Goal: Information Seeking & Learning: Find specific fact

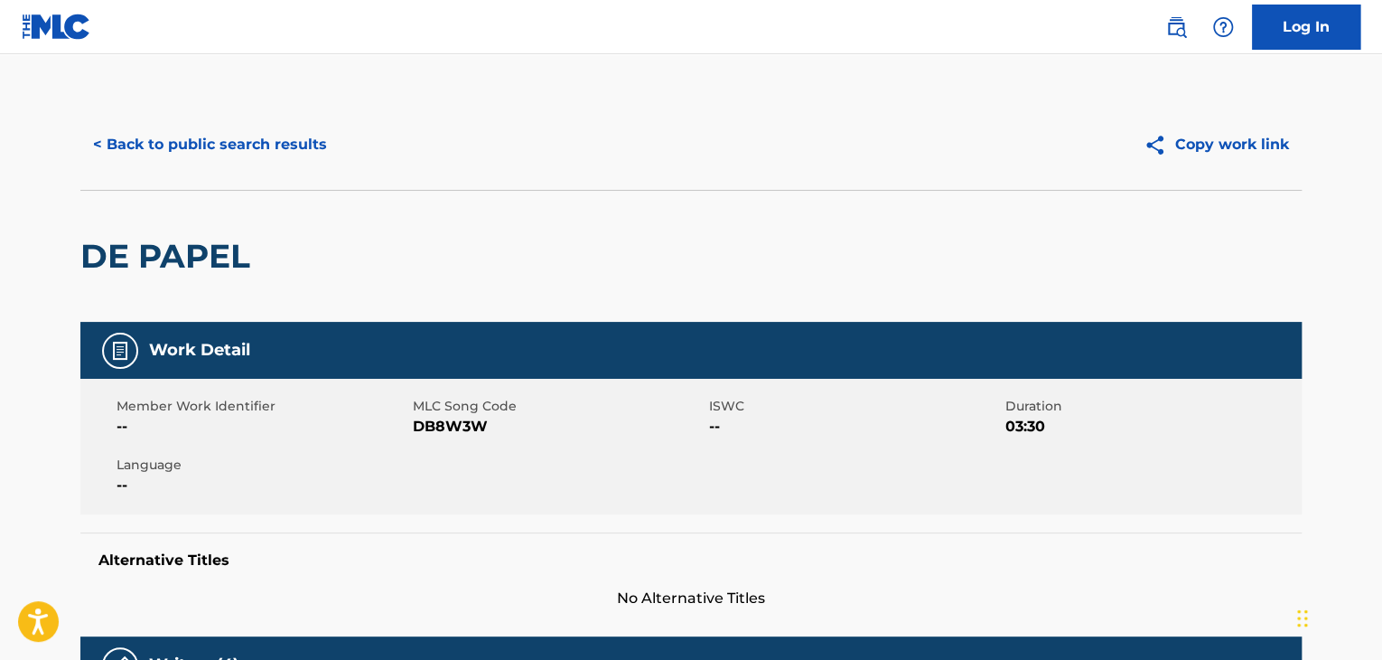
click at [239, 142] on button "< Back to public search results" at bounding box center [209, 144] width 259 height 45
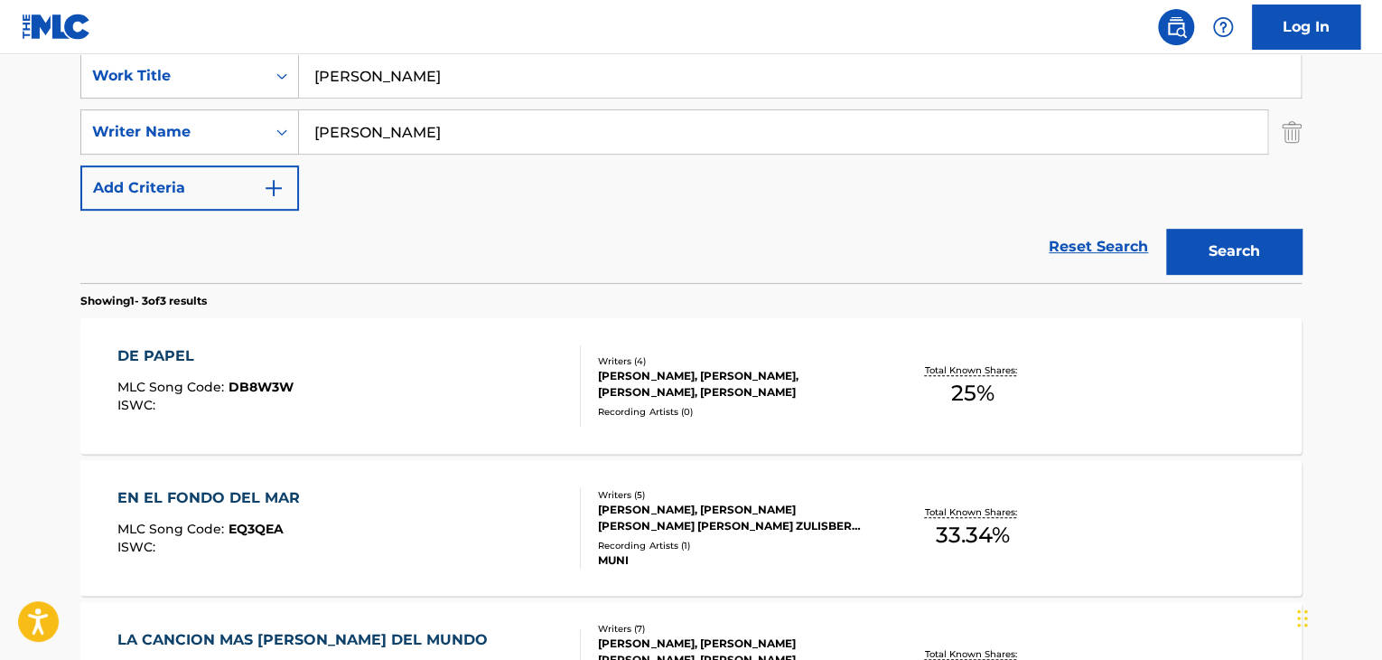
scroll to position [289, 0]
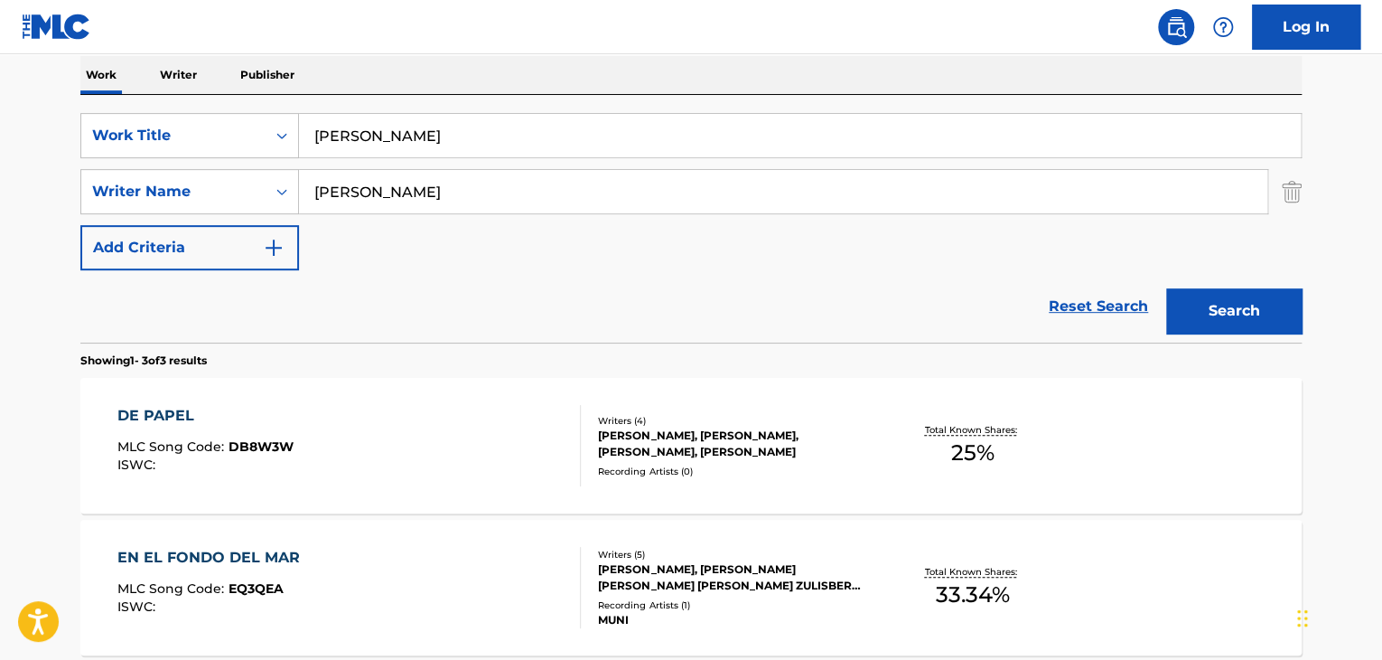
click at [382, 199] on input "[PERSON_NAME]" at bounding box center [783, 191] width 969 height 43
paste input "[PERSON_NAME] [PERSON_NAME]"
type input "[PERSON_NAME] [PERSON_NAME]"
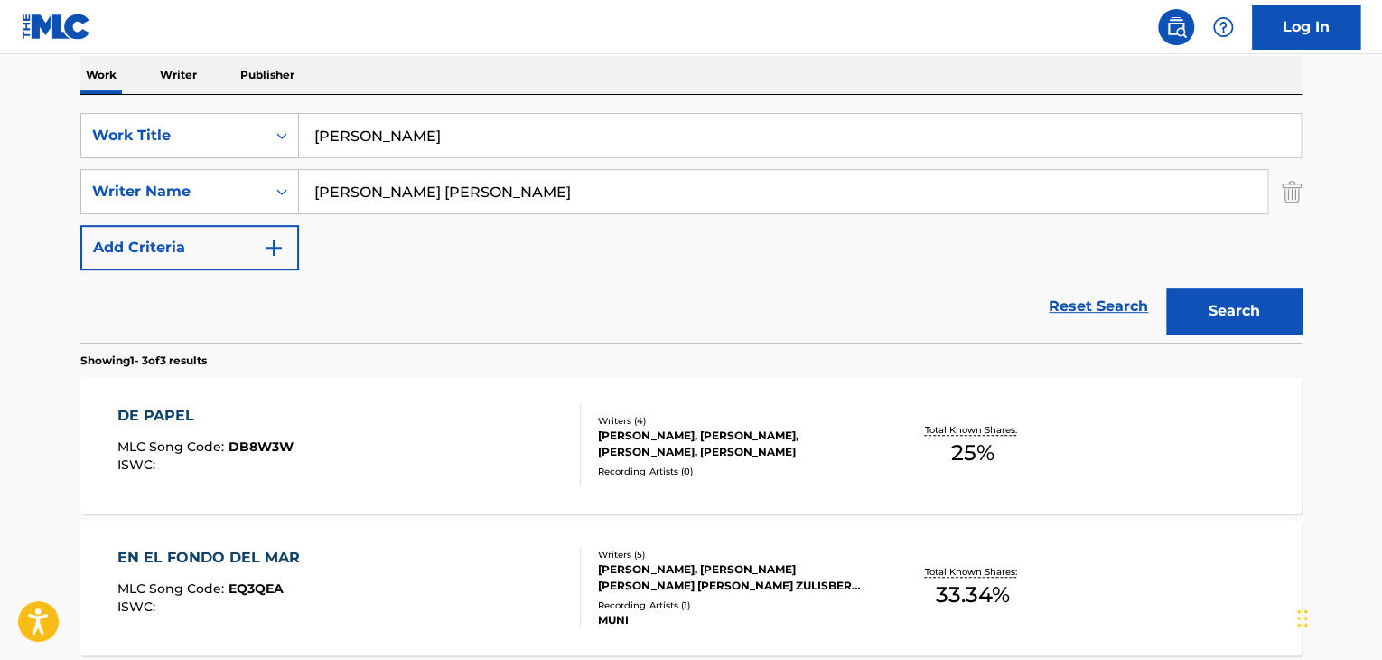
click at [679, 153] on input "Del Papel" at bounding box center [800, 135] width 1002 height 43
paste input "Standing On Air"
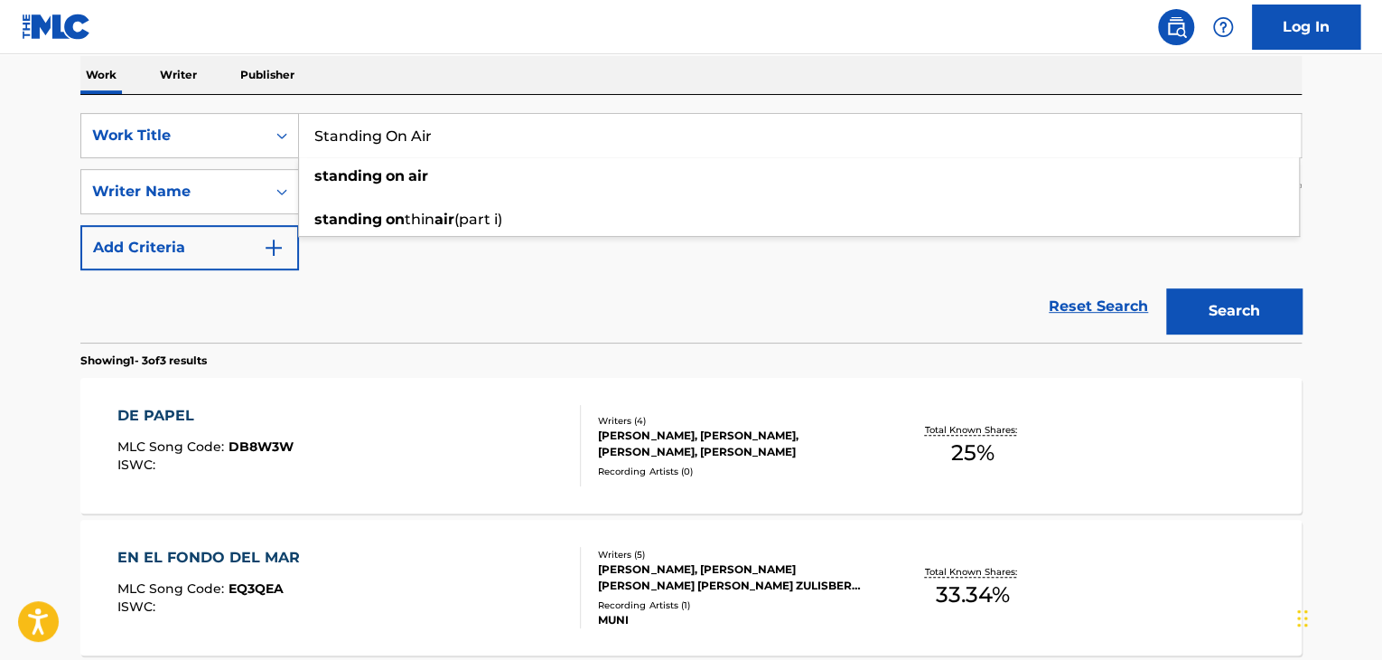
type input "Standing On Air"
click at [358, 281] on div "Reset Search Search" at bounding box center [690, 306] width 1221 height 72
drag, startPoint x: 388, startPoint y: 203, endPoint x: 314, endPoint y: 230, distance: 78.9
click at [315, 229] on div "SearchWithCriteria94b7c110-9e97-4d64-9c81-5803be8259da Work Title Standing On A…" at bounding box center [690, 191] width 1221 height 157
type input "Handy"
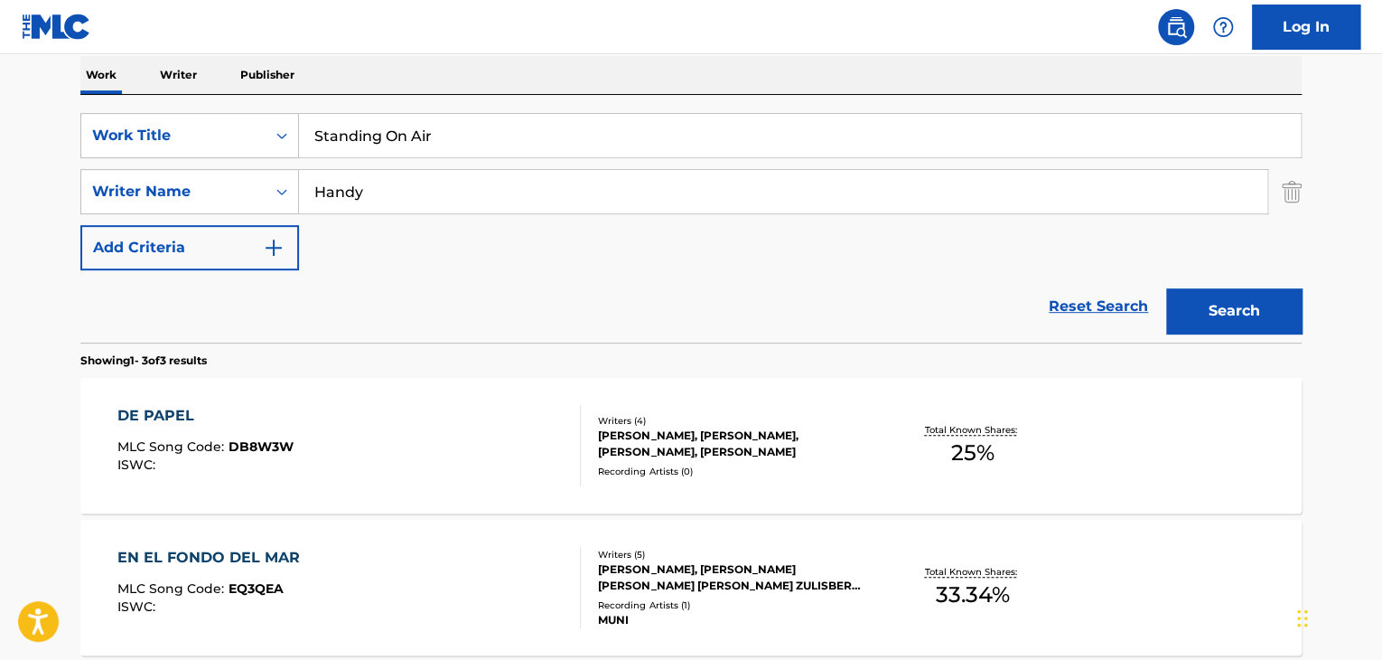
click at [1166, 288] on button "Search" at bounding box center [1234, 310] width 136 height 45
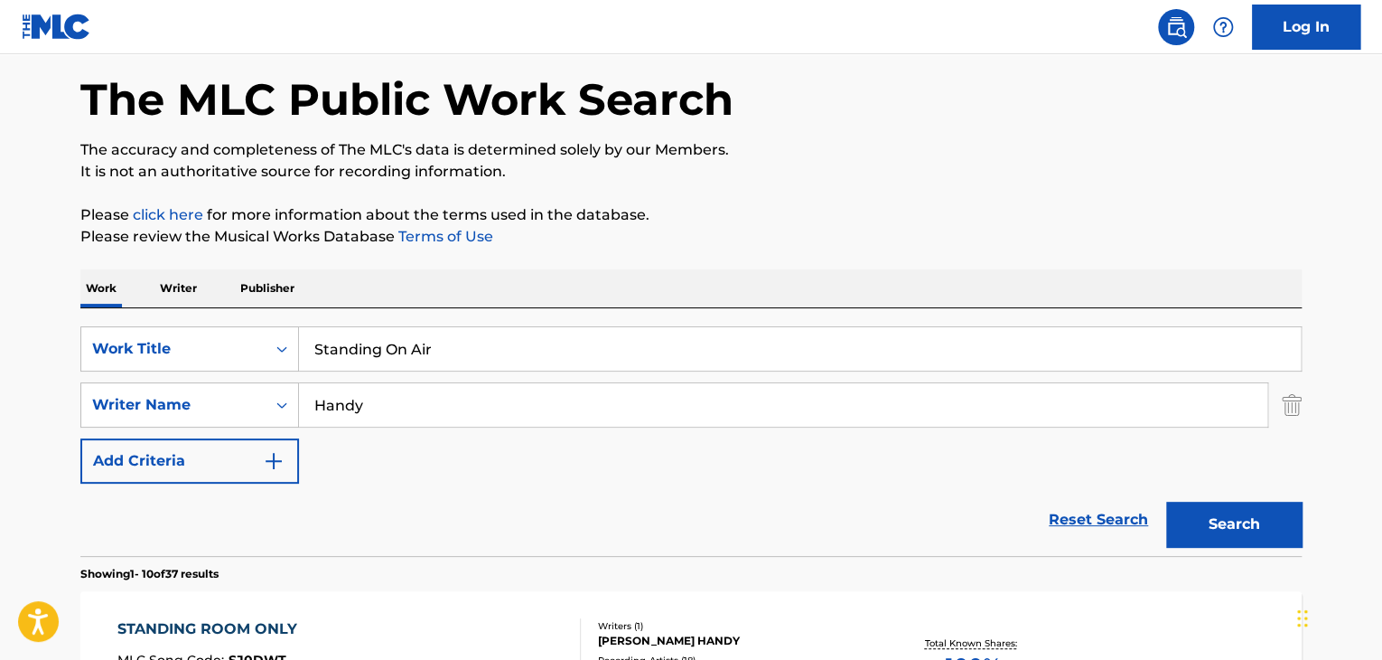
scroll to position [0, 0]
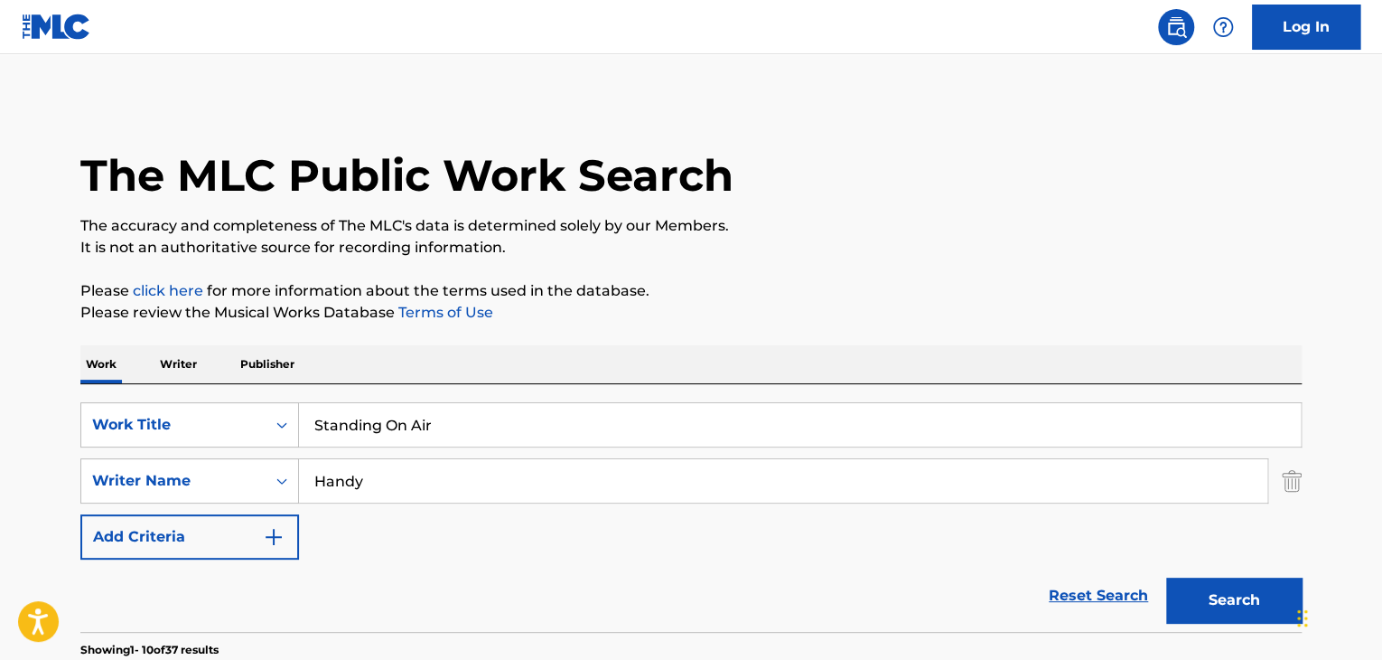
click at [560, 414] on input "Standing On Air" at bounding box center [800, 424] width 1002 height 43
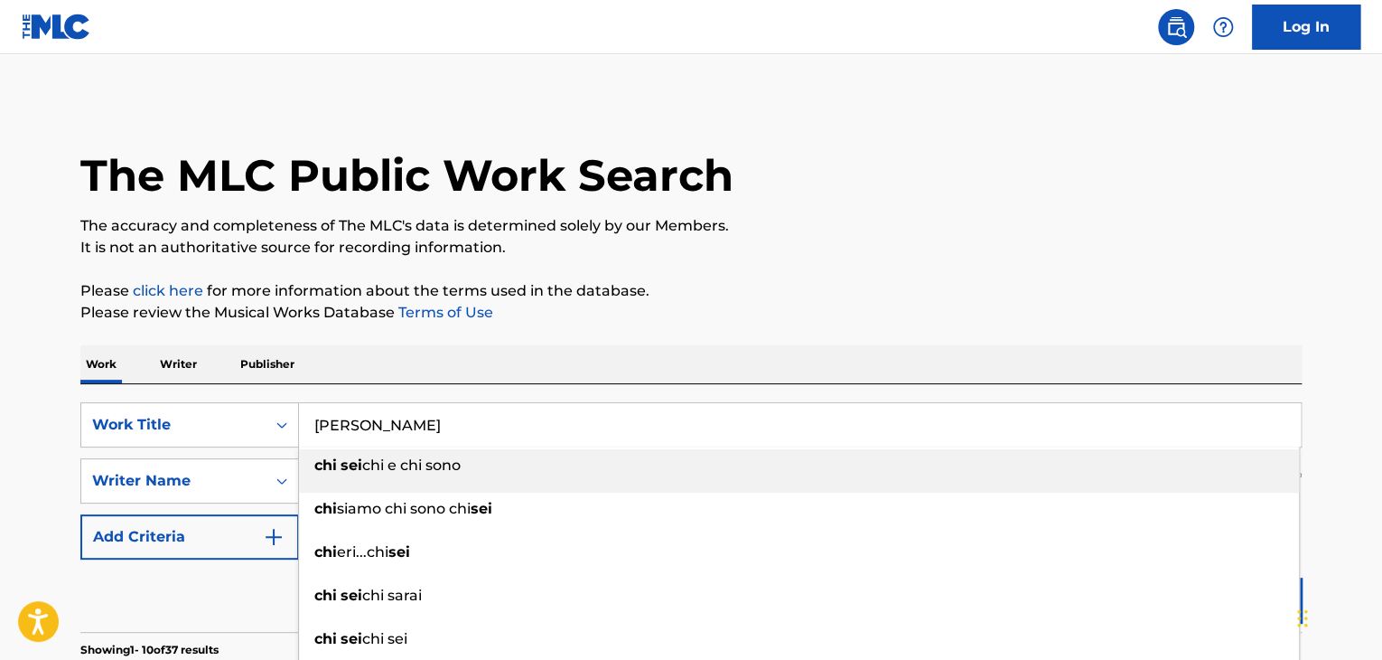
type input "Chi Sei"
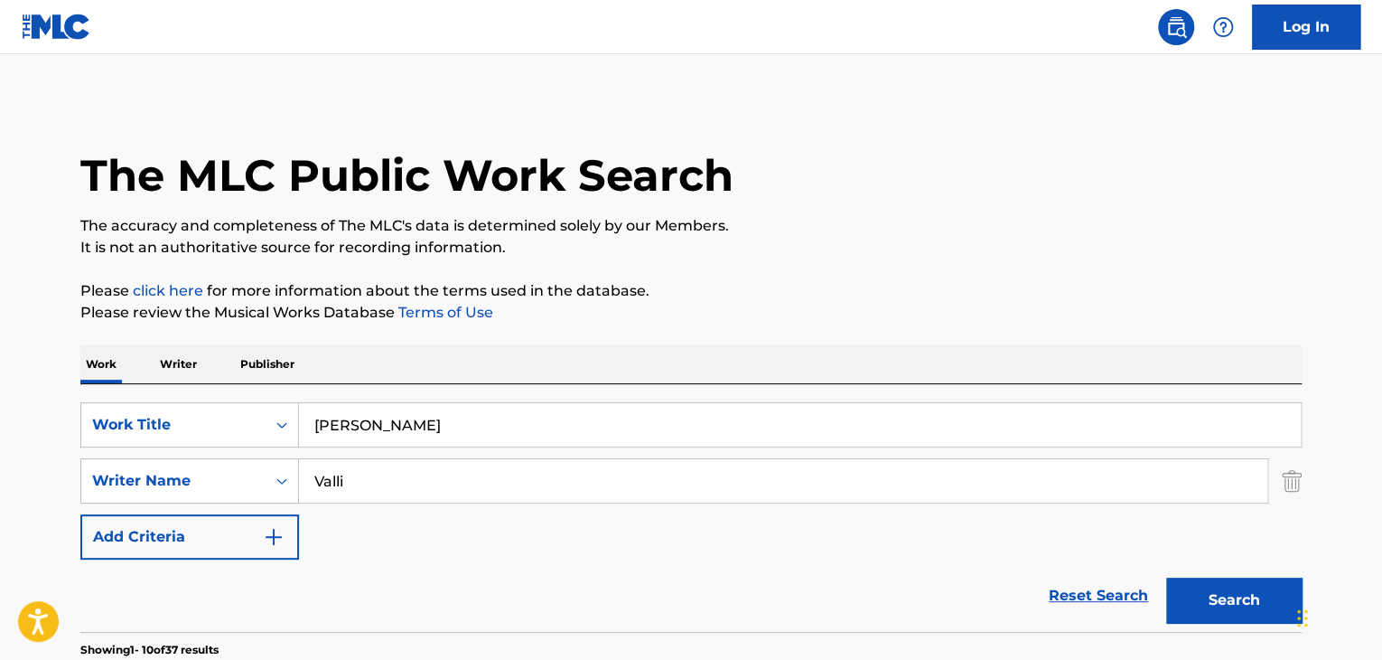
type input "Valli"
click at [1166, 577] on button "Search" at bounding box center [1234, 599] width 136 height 45
click at [295, 369] on p "Publisher" at bounding box center [267, 364] width 65 height 38
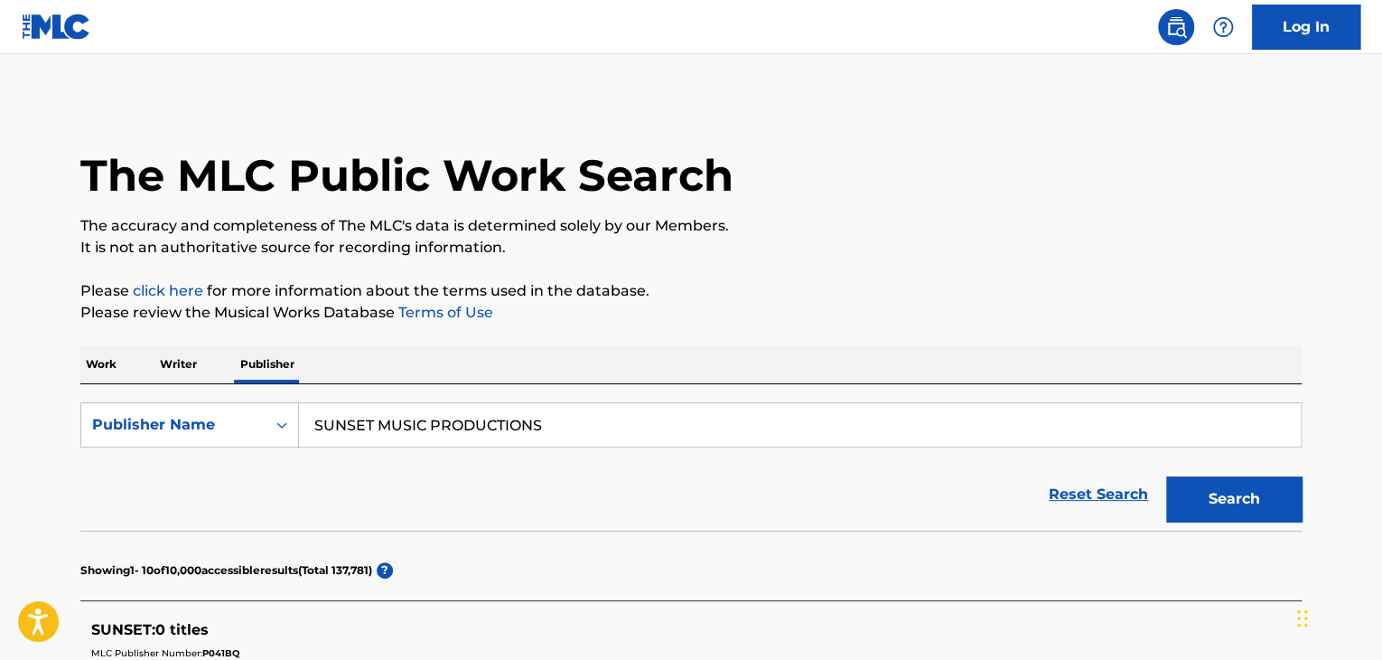
click at [430, 423] on input "SUNSET MUSIC PRODUCTIONS" at bounding box center [800, 424] width 1002 height 43
click at [430, 422] on input "SUNSET MUSIC PRODUCTIONS" at bounding box center [800, 424] width 1002 height 43
click at [431, 422] on input "SUNSET MUSIC PRODUCTIONS" at bounding box center [800, 424] width 1002 height 43
paste input "NUOVA DURIUM"
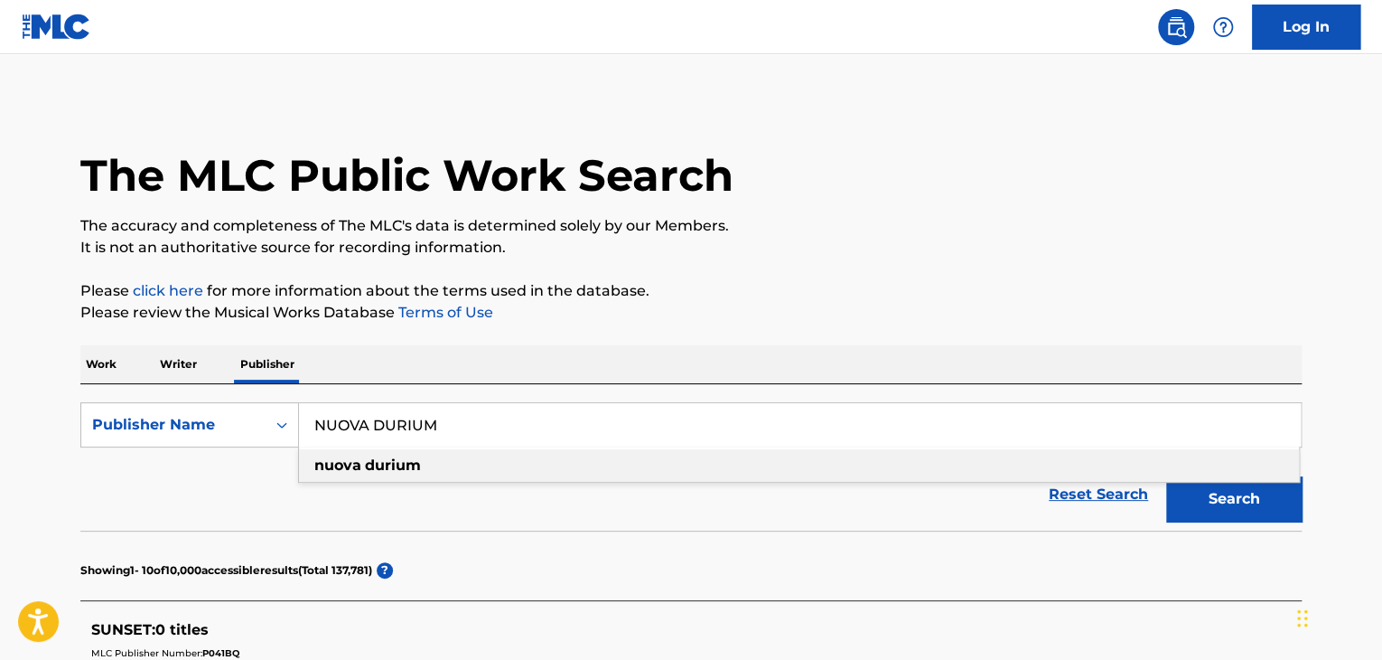
click at [602, 471] on div "nuova durium" at bounding box center [799, 465] width 1000 height 33
type input "nuova durium"
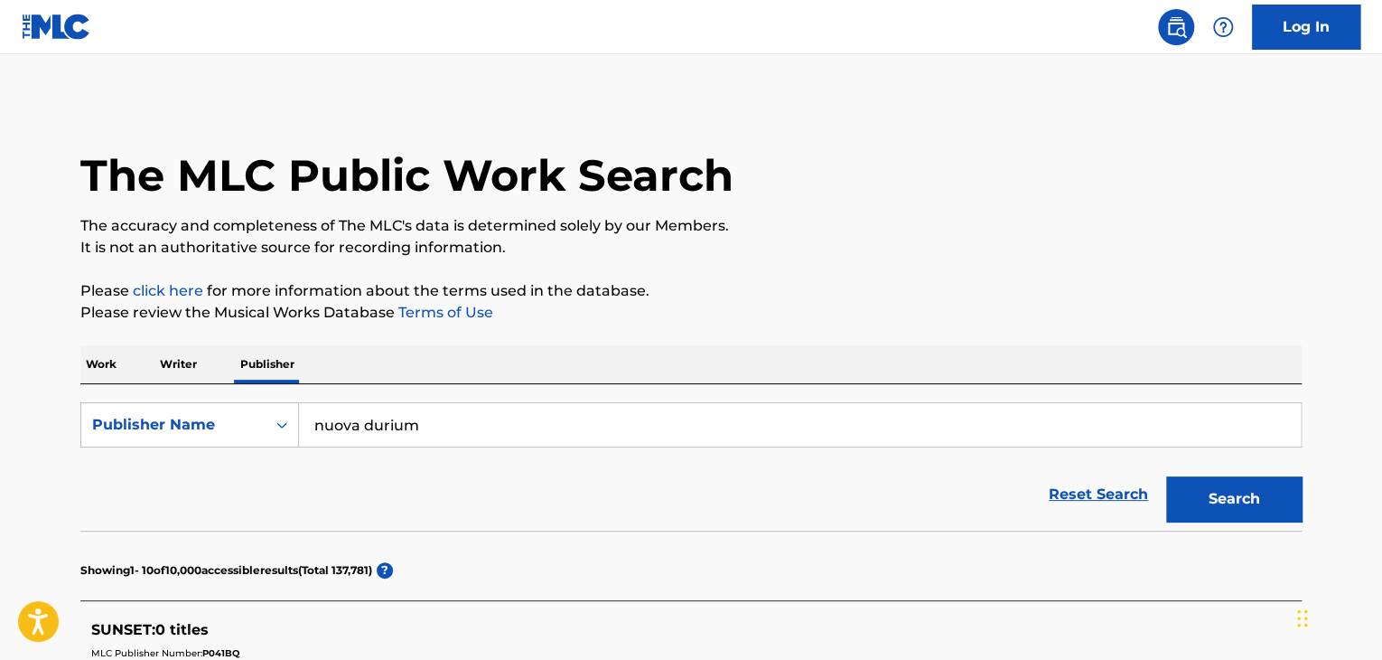
click at [1231, 499] on button "Search" at bounding box center [1234, 498] width 136 height 45
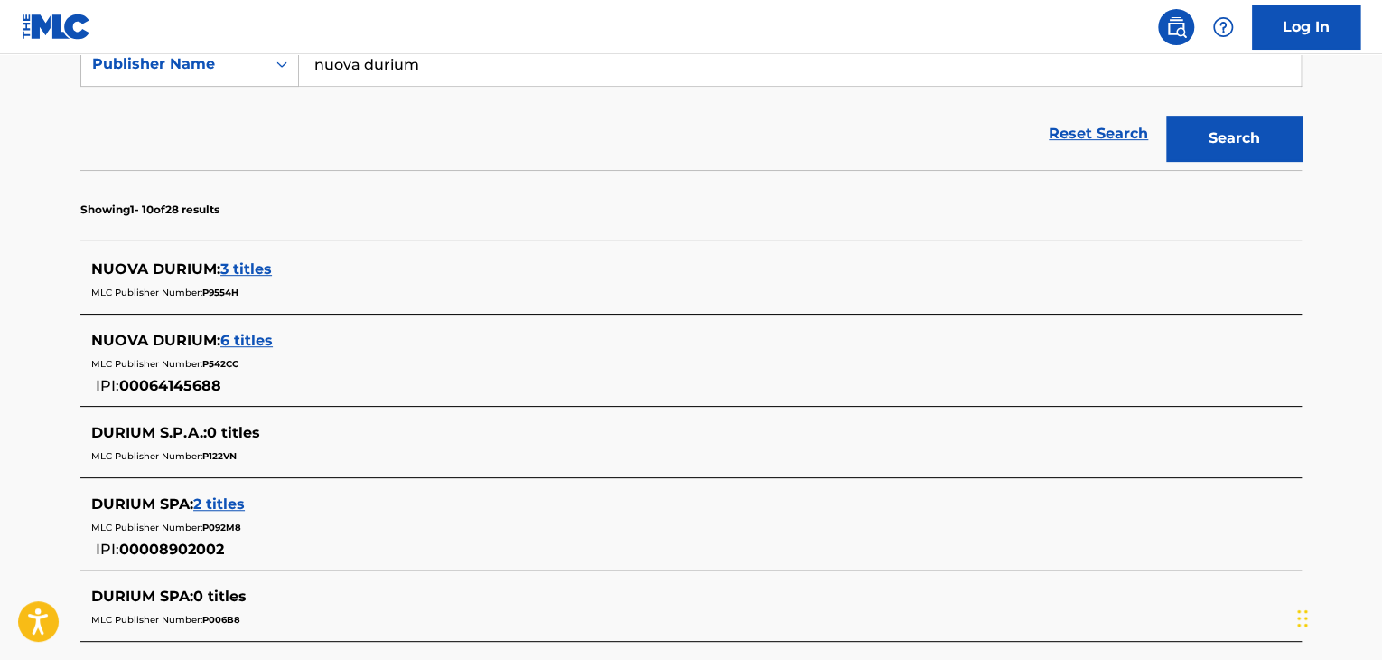
scroll to position [361, 0]
click at [256, 268] on span "3 titles" at bounding box center [245, 267] width 51 height 17
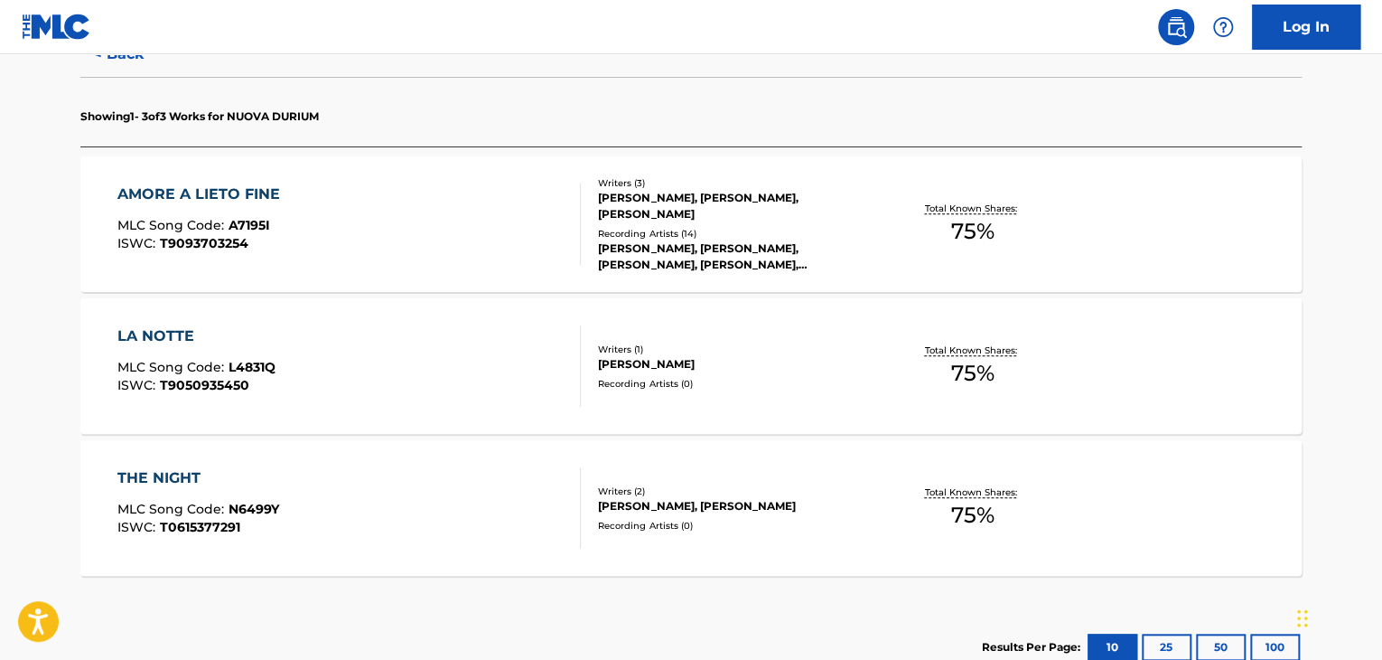
scroll to position [542, 0]
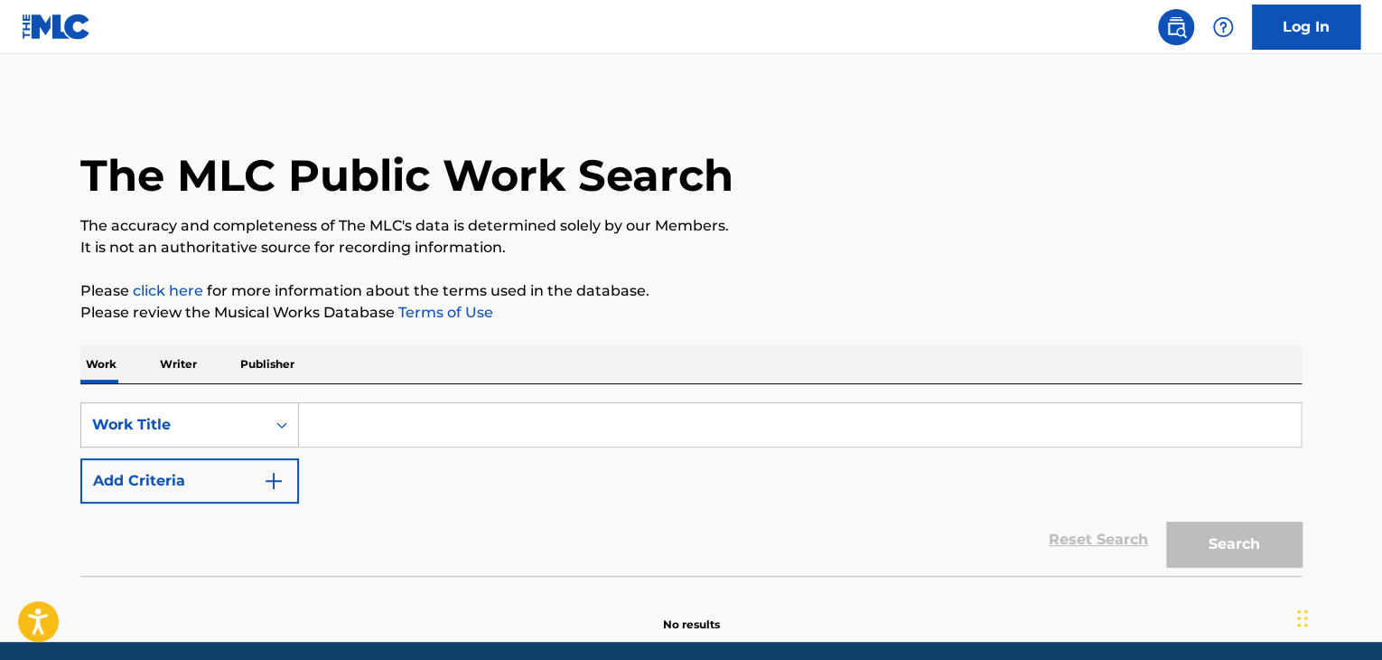
click at [281, 365] on p "Publisher" at bounding box center [267, 364] width 65 height 38
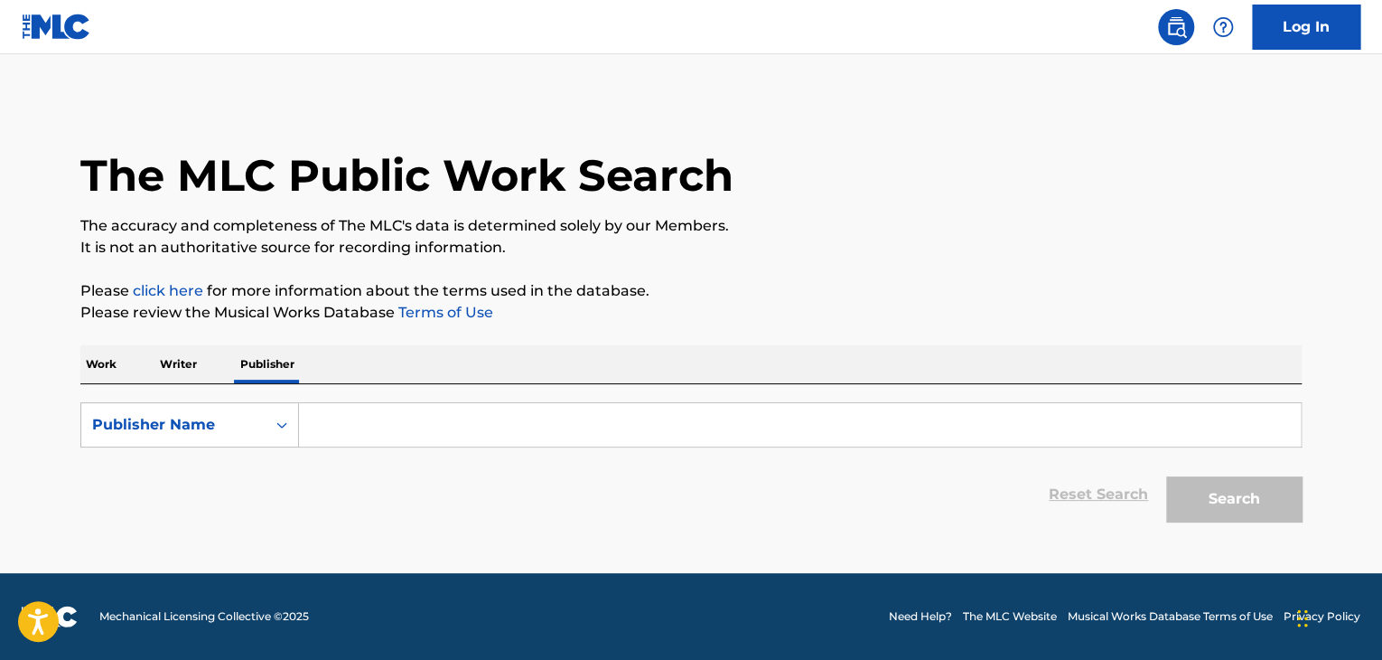
click at [343, 429] on input "Search Form" at bounding box center [800, 424] width 1002 height 43
paste input "NUOVA DURIUM"
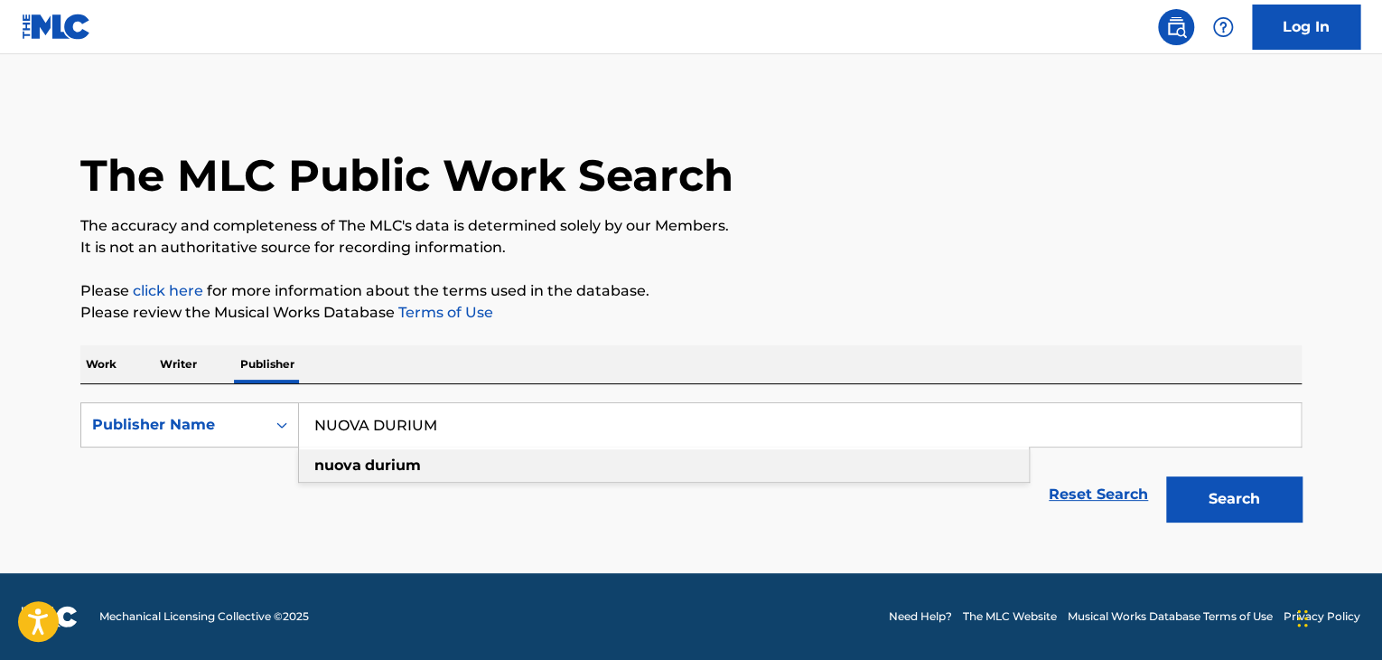
click at [454, 456] on div "nuova durium" at bounding box center [664, 465] width 730 height 33
type input "nuova durium"
click at [1228, 509] on button "Search" at bounding box center [1234, 498] width 136 height 45
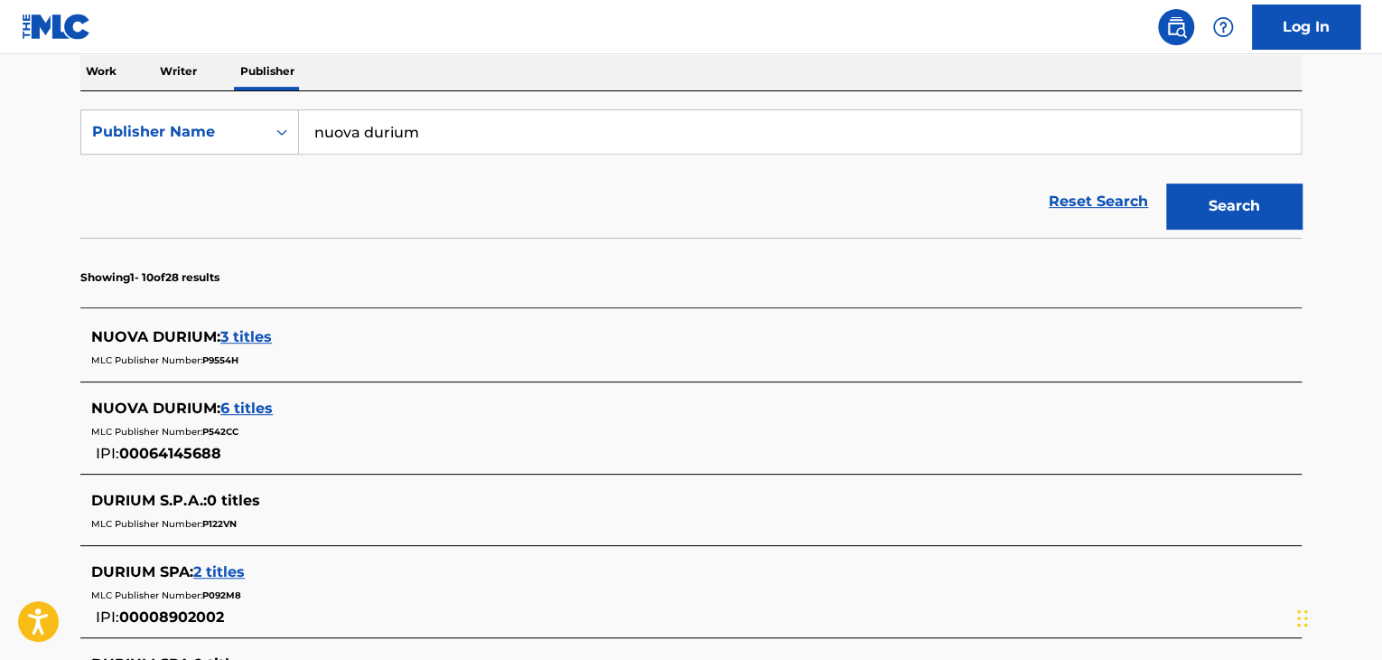
scroll to position [301, 0]
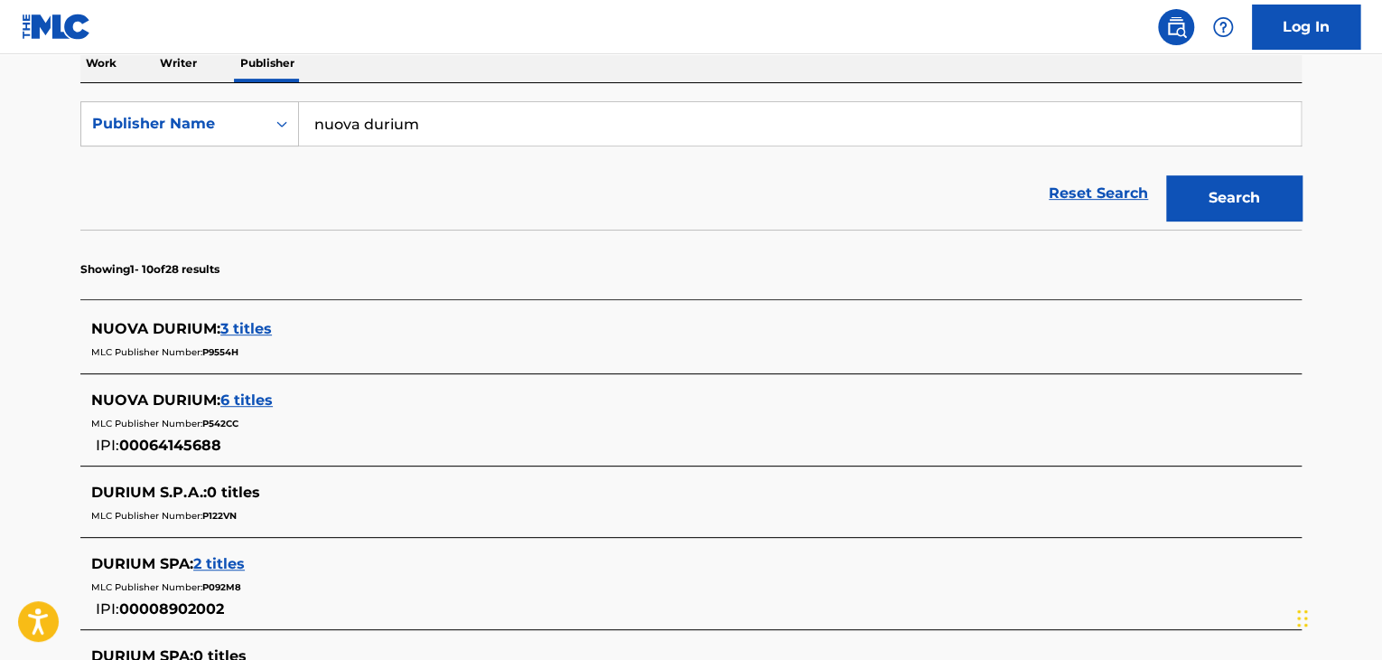
click at [246, 394] on span "6 titles" at bounding box center [246, 399] width 52 height 17
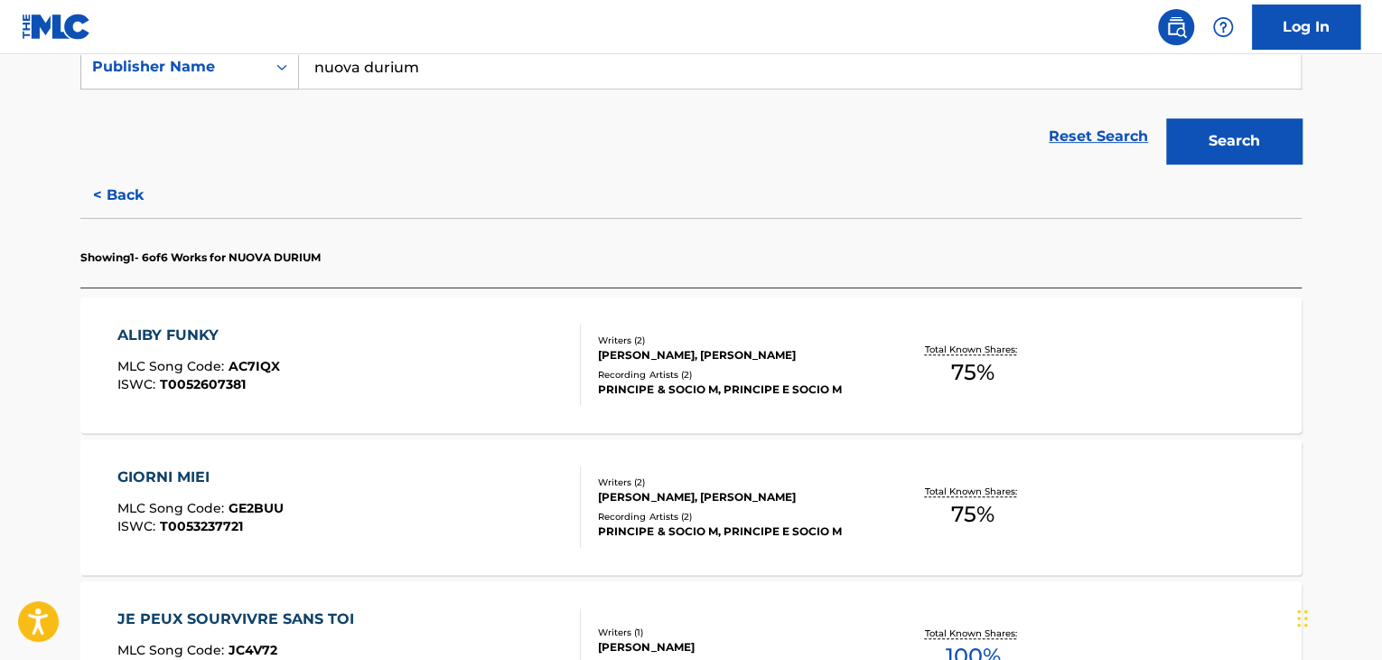
scroll to position [361, 0]
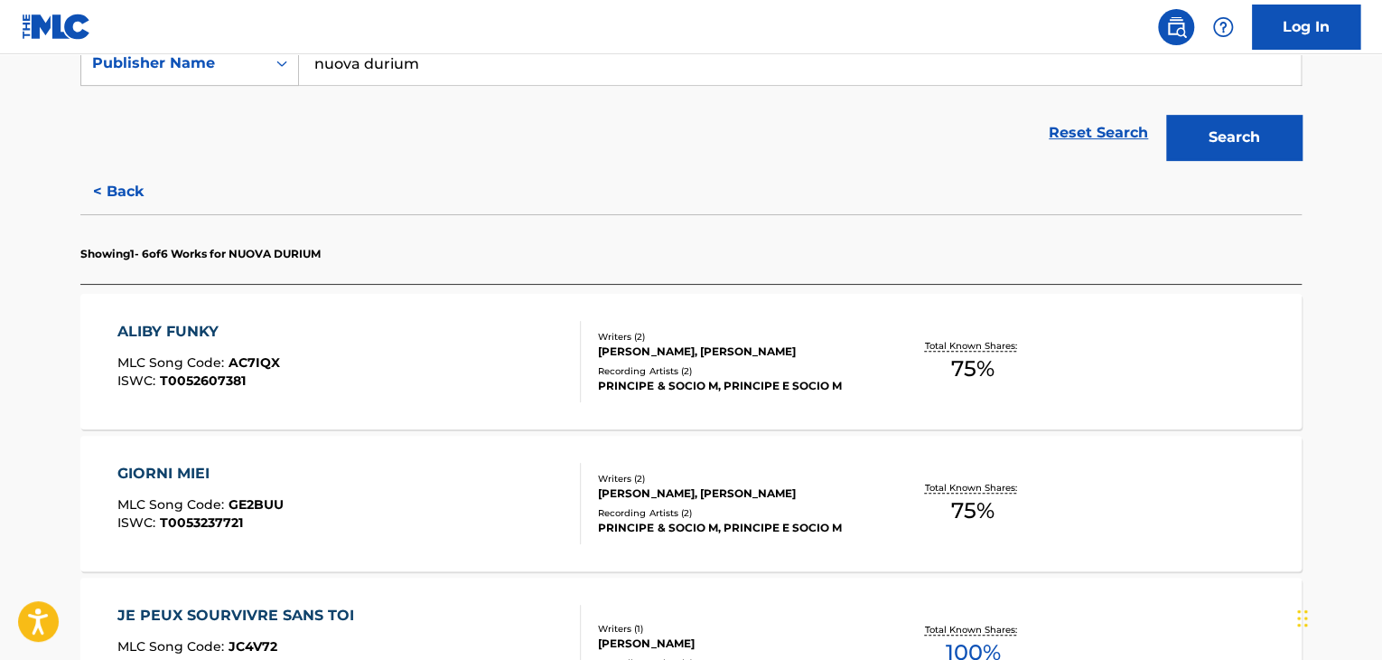
click at [108, 189] on button "< Back" at bounding box center [134, 191] width 108 height 45
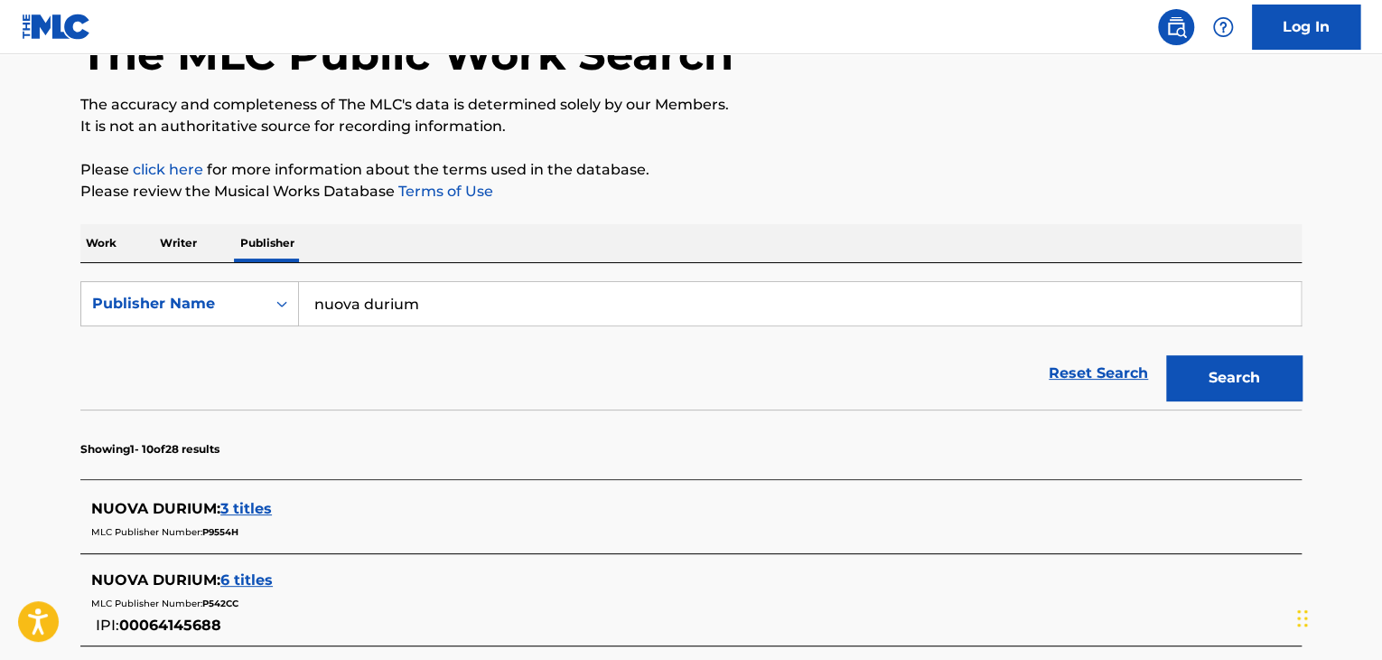
scroll to position [0, 0]
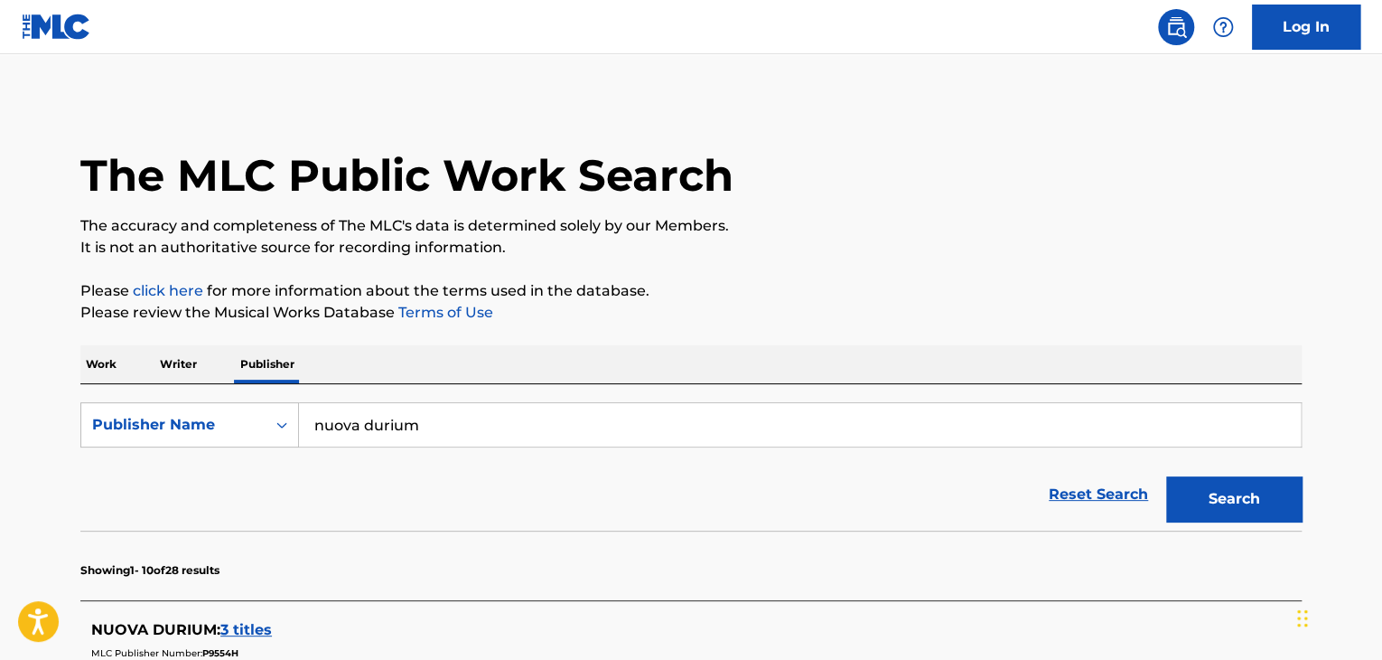
click at [98, 369] on p "Work" at bounding box center [101, 364] width 42 height 38
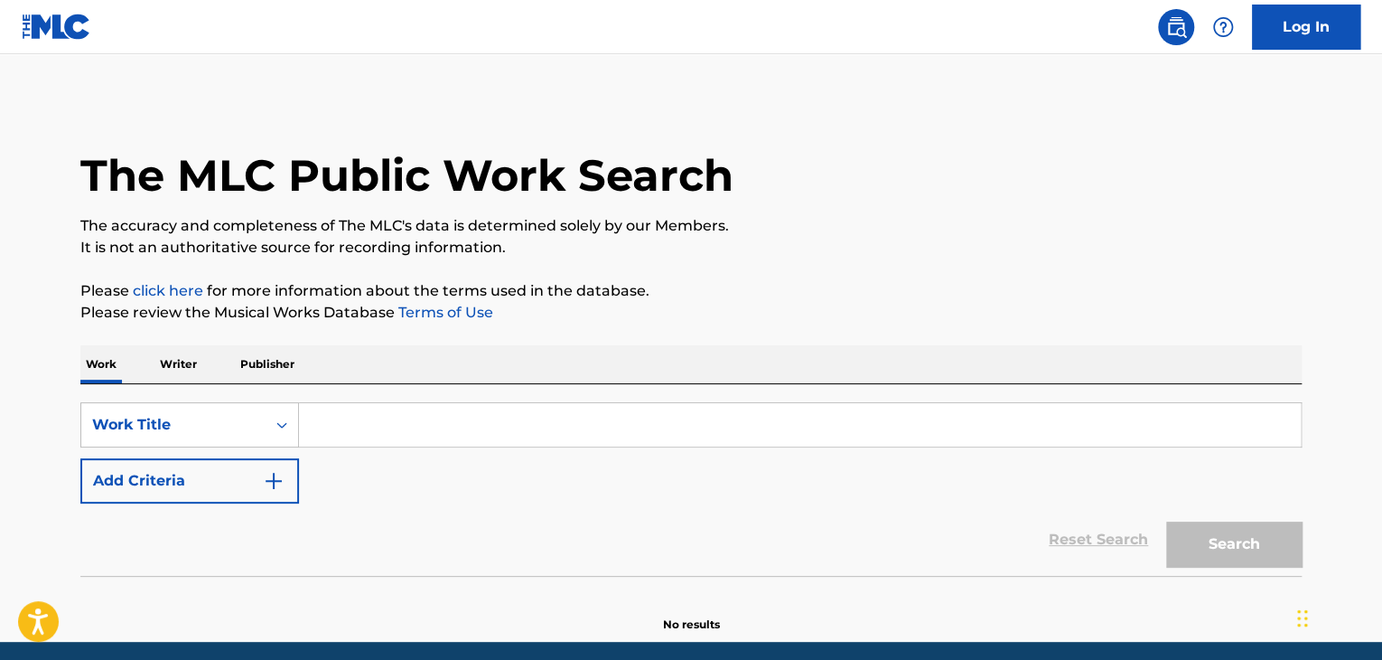
click at [416, 420] on input "Search Form" at bounding box center [800, 424] width 1002 height 43
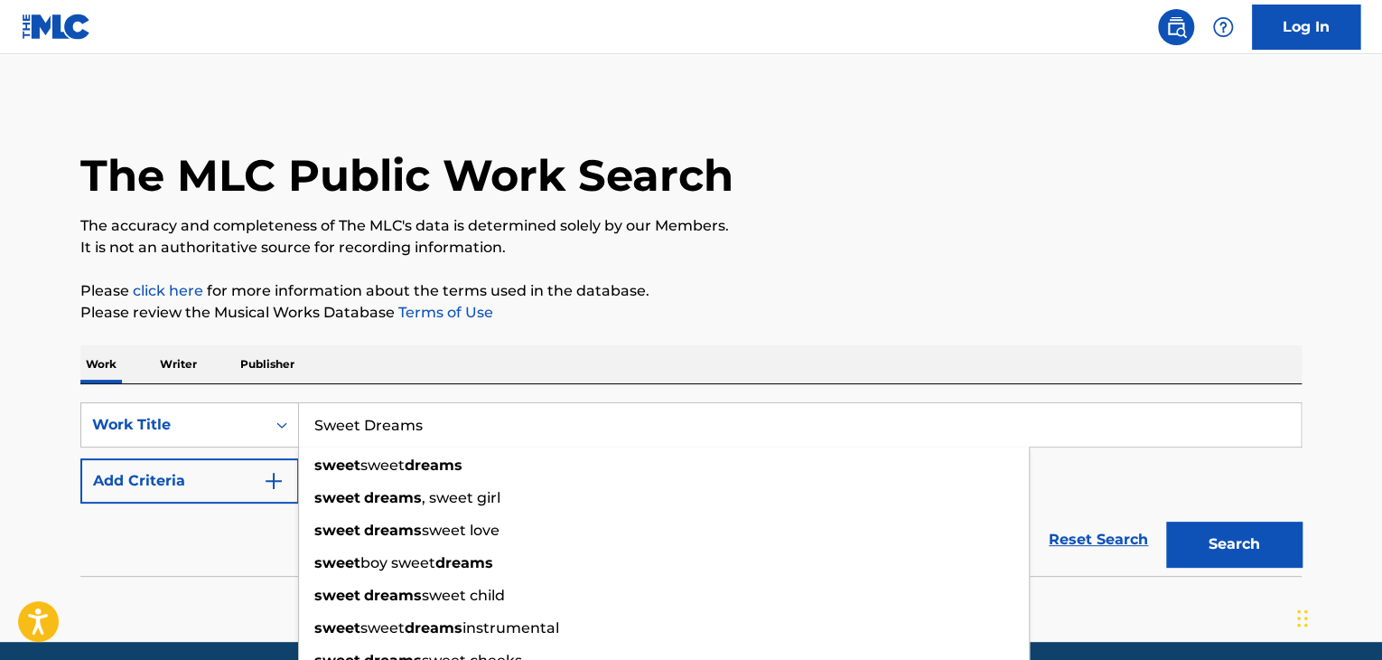
type input "Sweet Dreams"
click at [264, 477] on img "Search Form" at bounding box center [274, 481] width 22 height 22
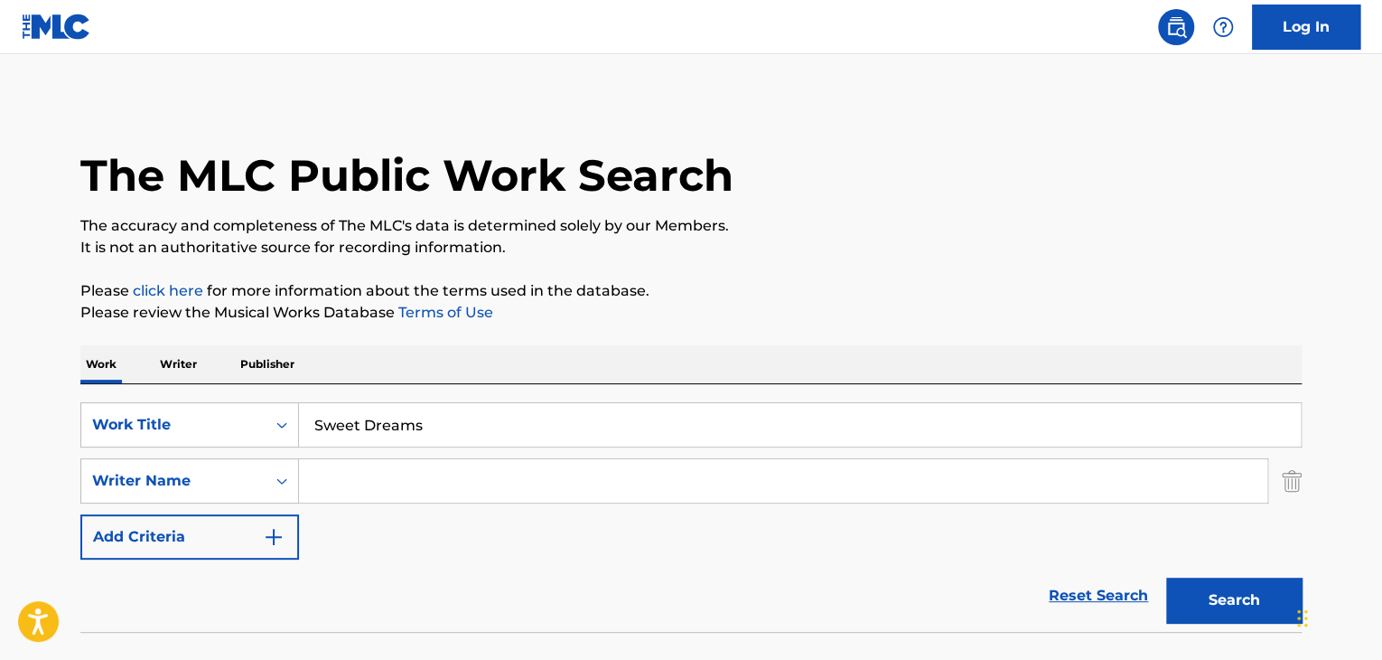
click at [432, 489] on input "Search Form" at bounding box center [783, 480] width 969 height 43
paste input "[PERSON_NAME]"
type input "[PERSON_NAME]"
click at [1278, 601] on button "Search" at bounding box center [1234, 599] width 136 height 45
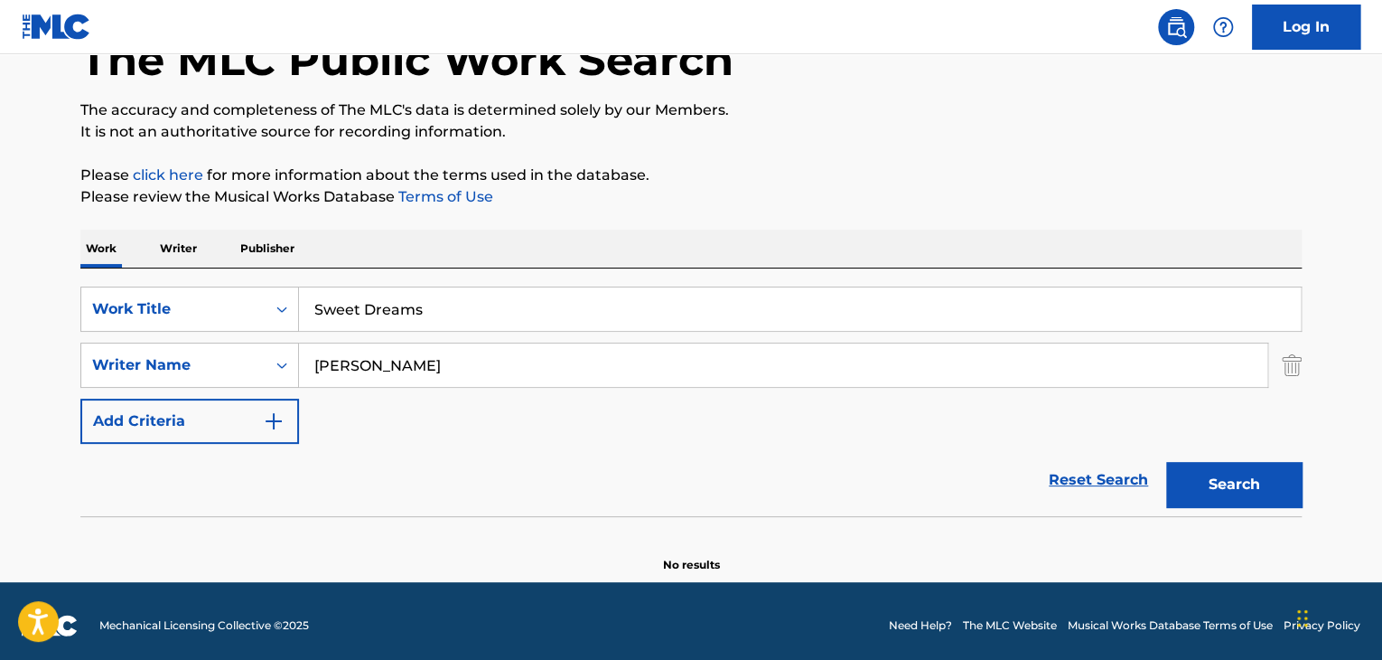
scroll to position [125, 0]
